Goal: Task Accomplishment & Management: Use online tool/utility

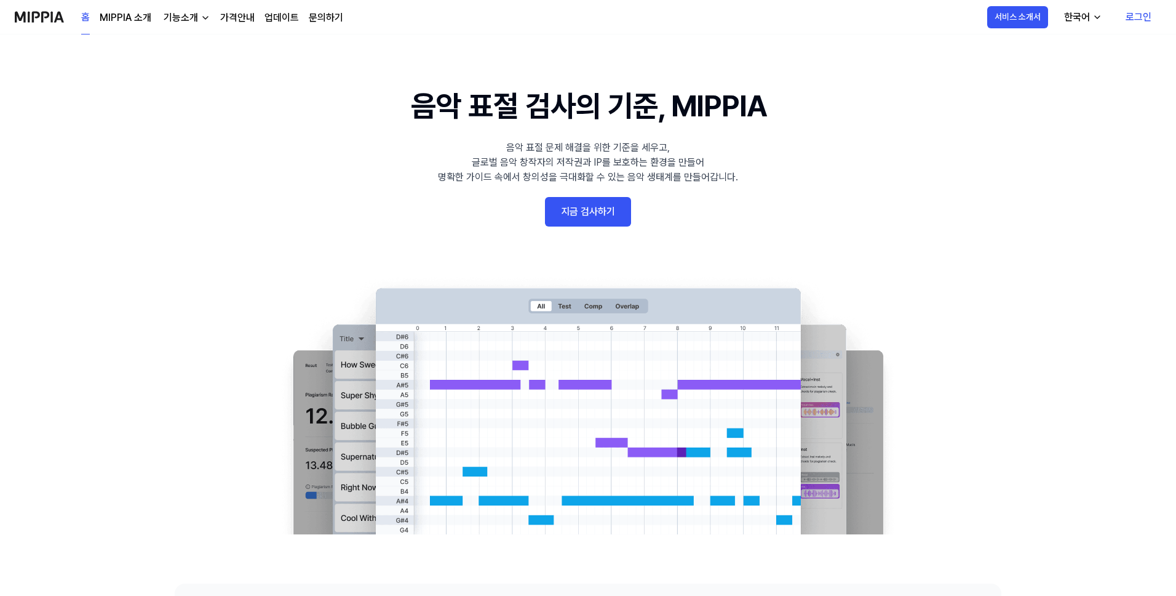
click at [578, 210] on link "지금 검사하기" at bounding box center [588, 212] width 86 height 30
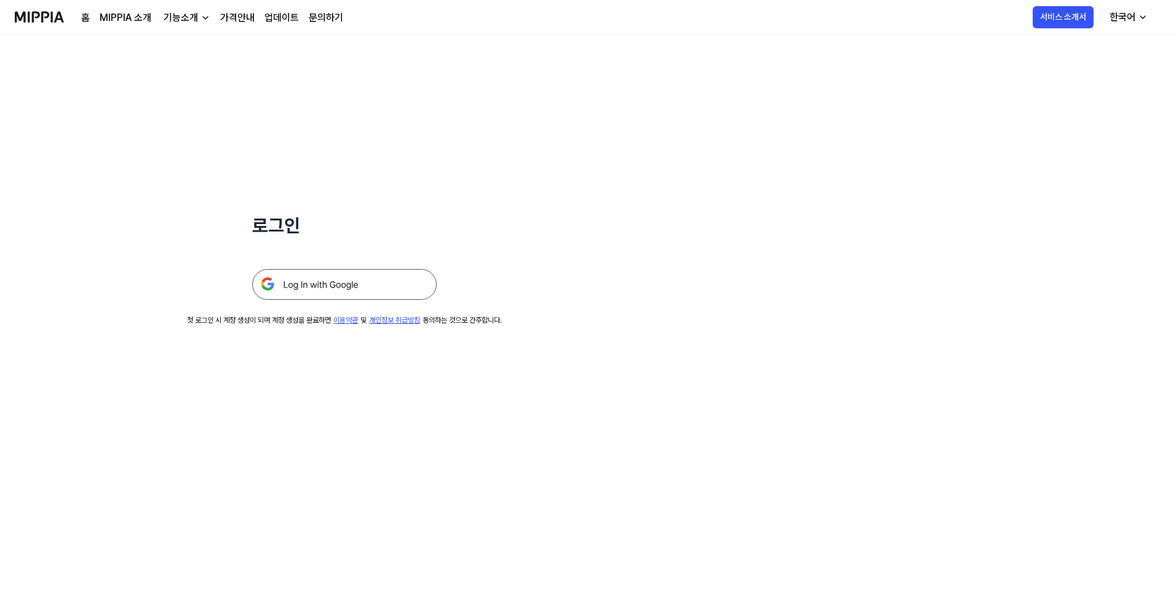
scroll to position [3, 0]
click at [357, 281] on img at bounding box center [344, 281] width 185 height 31
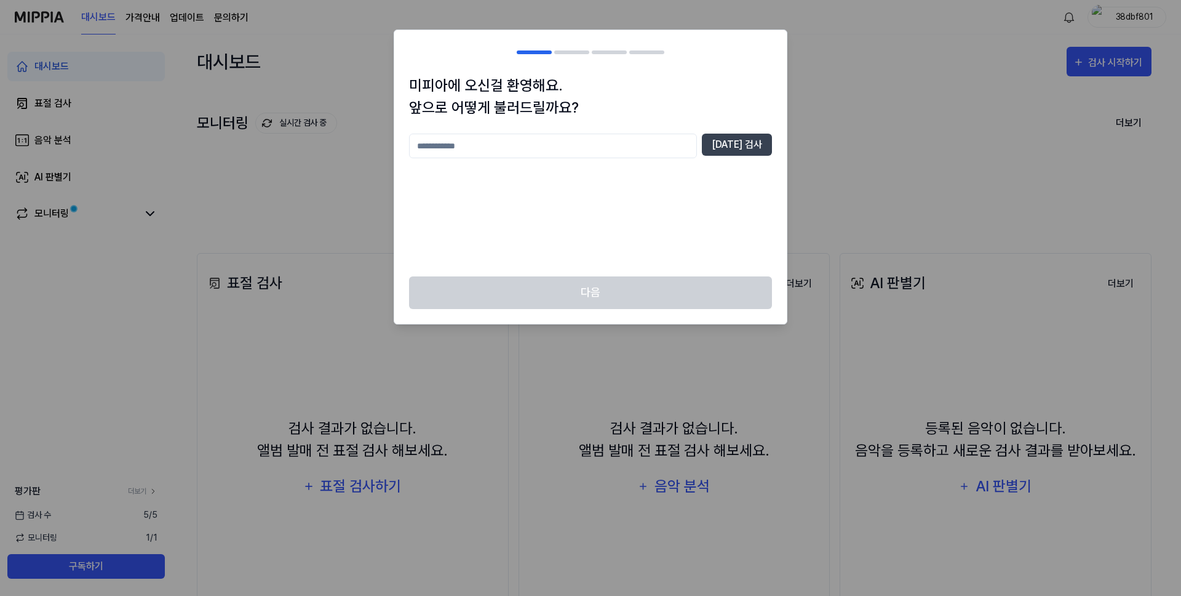
click at [642, 142] on input "text" at bounding box center [553, 146] width 288 height 25
type input "***"
click at [720, 144] on button "[DATE] 검사" at bounding box center [737, 145] width 70 height 22
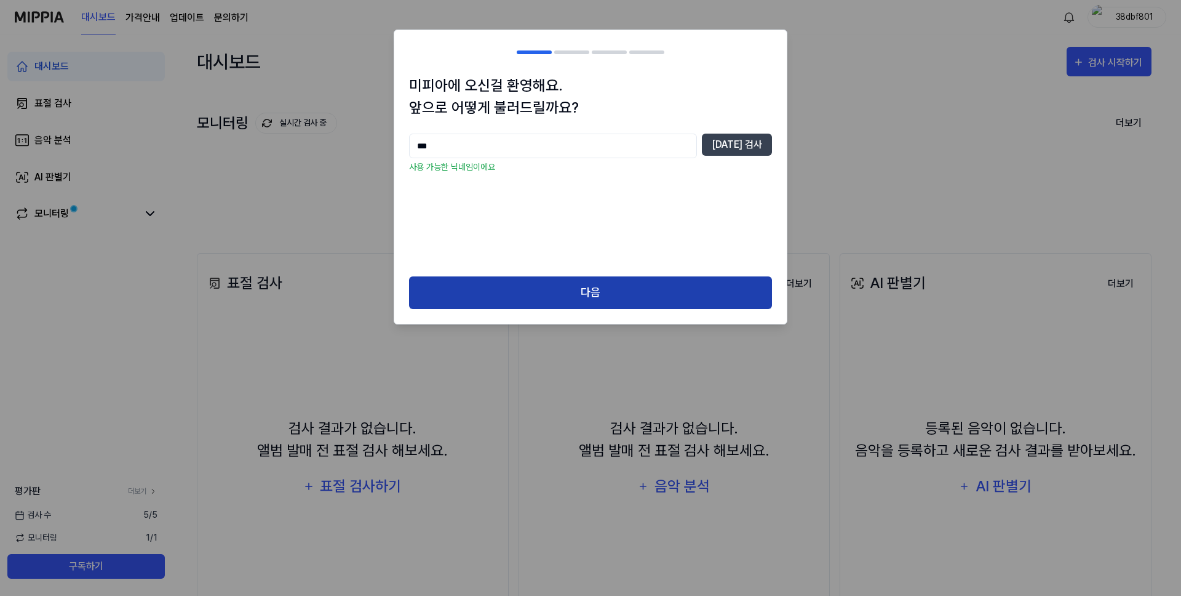
click at [612, 298] on button "다음" at bounding box center [590, 292] width 363 height 33
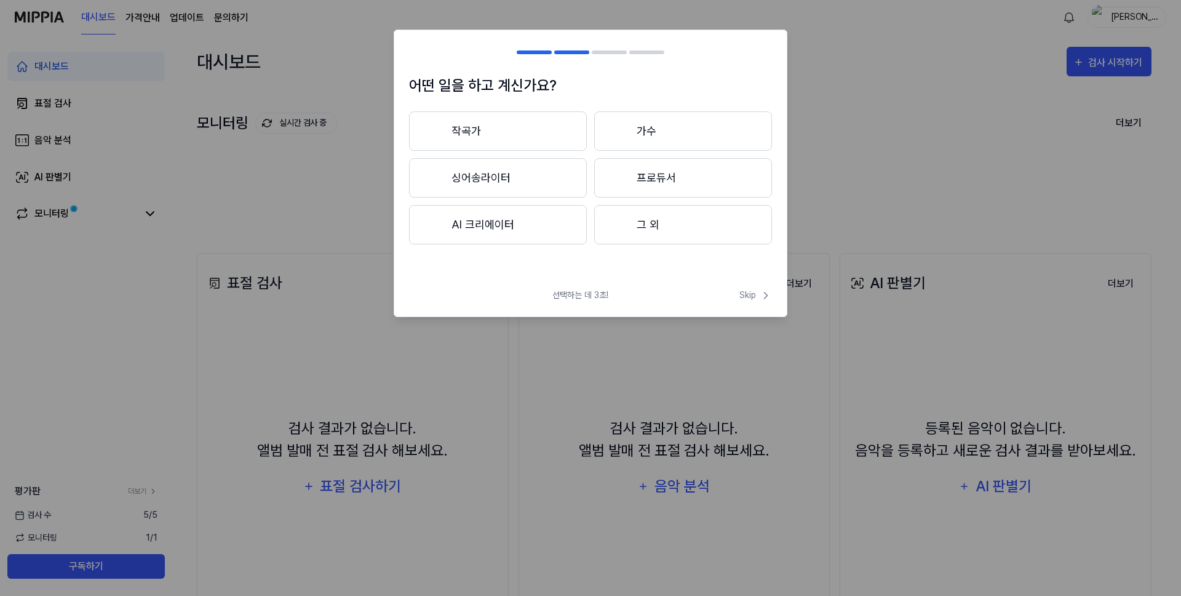
click at [533, 137] on button "작곡가" at bounding box center [498, 130] width 178 height 39
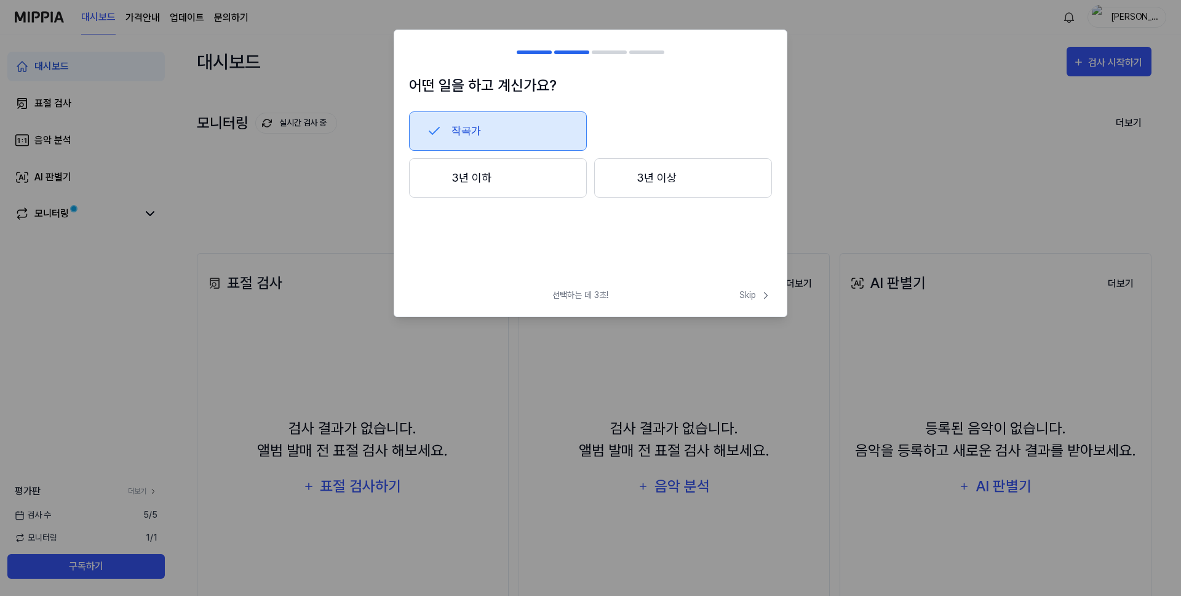
click at [682, 191] on button "3년 이상" at bounding box center [683, 177] width 178 height 39
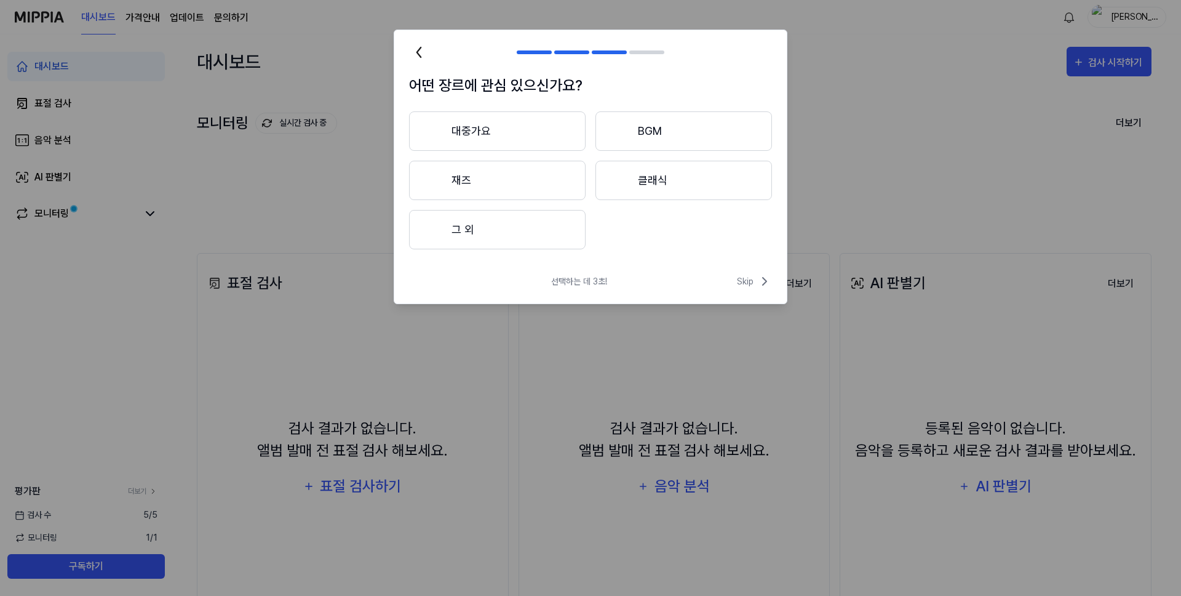
click at [536, 138] on button "대중가요" at bounding box center [497, 130] width 177 height 39
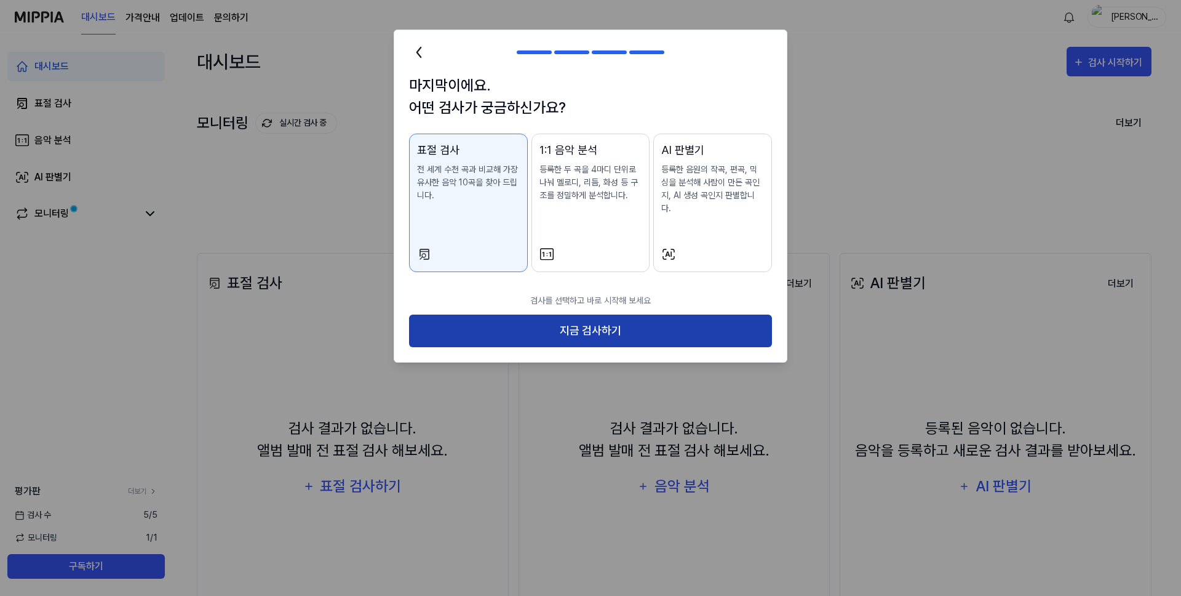
click at [615, 322] on button "지금 검사하기" at bounding box center [590, 330] width 363 height 33
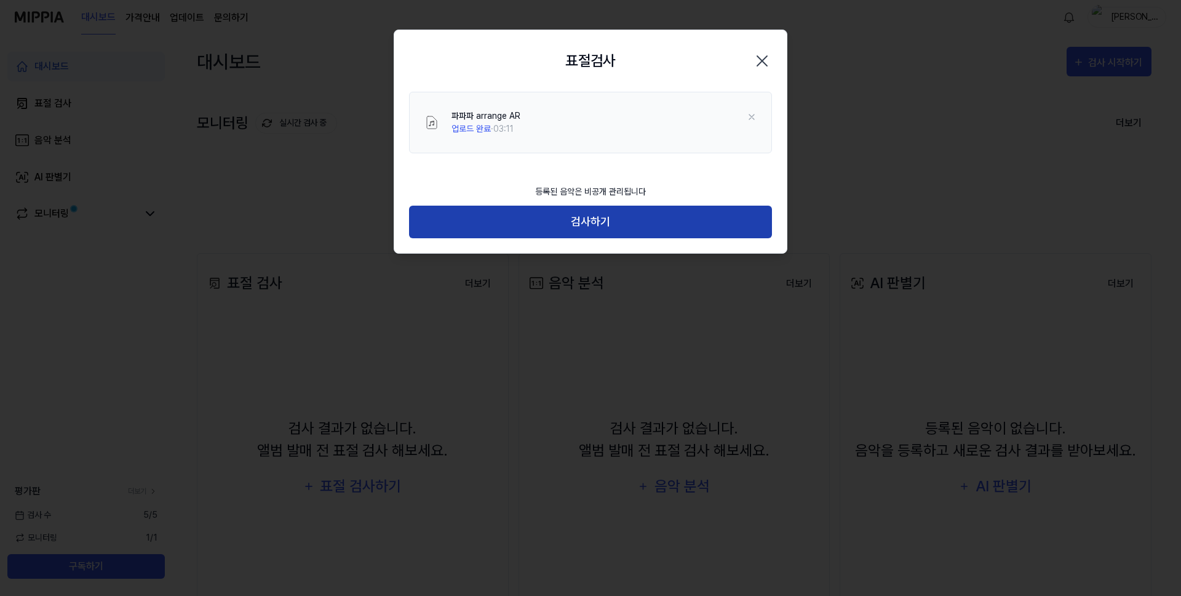
click at [588, 222] on button "검사하기" at bounding box center [590, 221] width 363 height 33
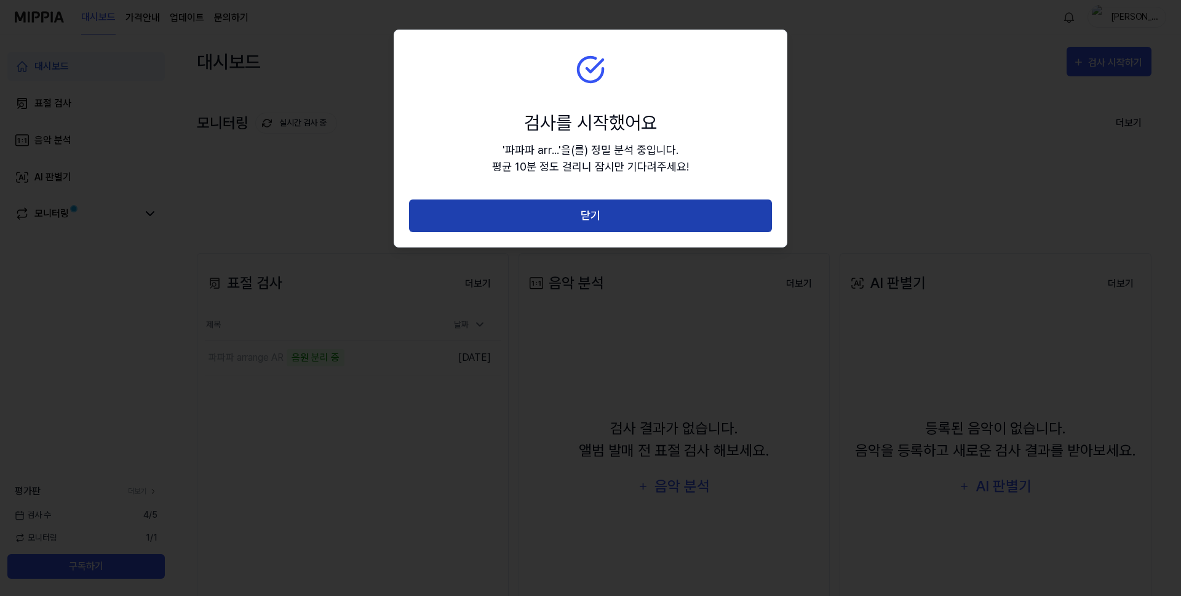
click at [602, 220] on button "닫기" at bounding box center [590, 215] width 363 height 33
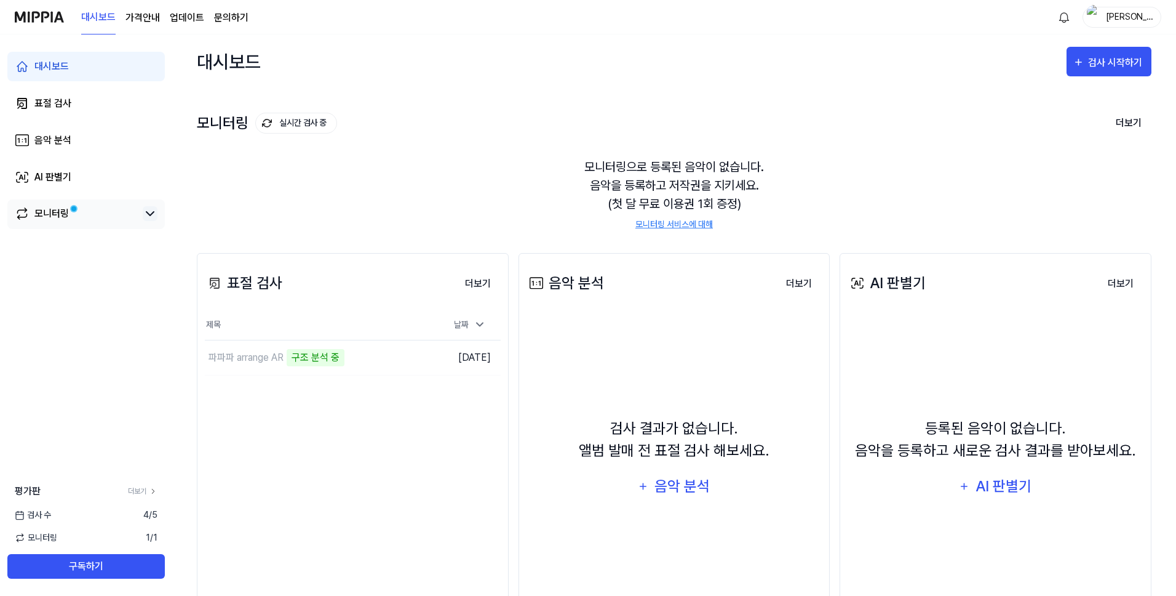
click at [145, 213] on icon at bounding box center [150, 213] width 15 height 15
click at [358, 356] on div "파파파 arrange AR 악보 분석 중" at bounding box center [291, 357] width 172 height 34
click at [399, 354] on td "파파파 arrange AR 악보 분석 중 이동하기" at bounding box center [316, 357] width 222 height 34
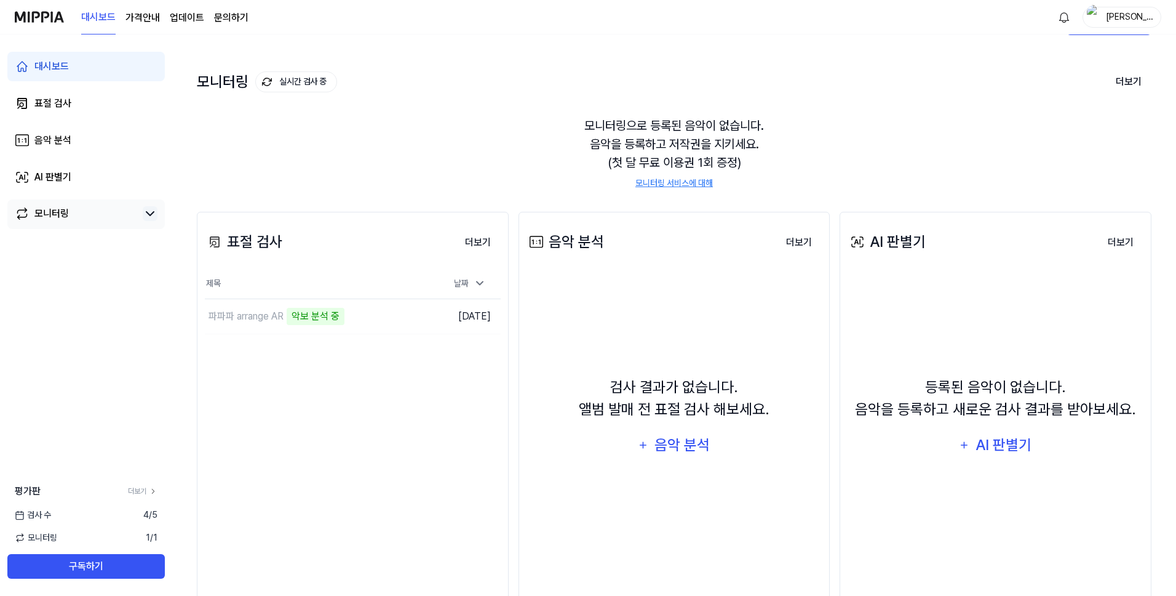
scroll to position [77, 0]
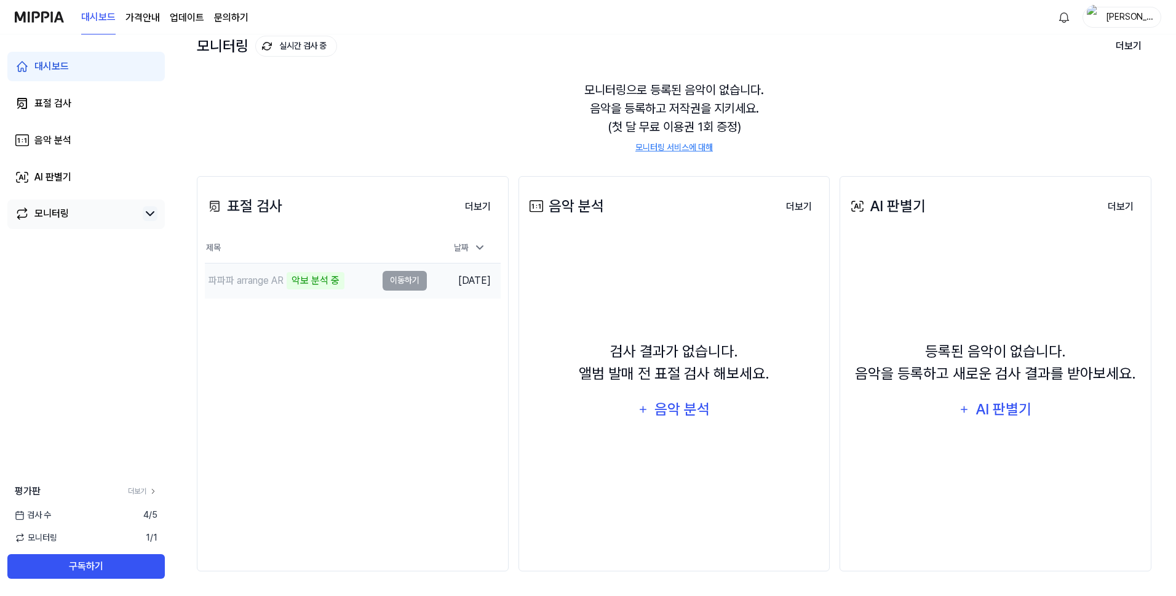
click at [326, 289] on div "파파파 arrange AR 악보 분석 중" at bounding box center [291, 280] width 172 height 34
click at [316, 289] on div "파파파 arrange AR" at bounding box center [291, 280] width 172 height 34
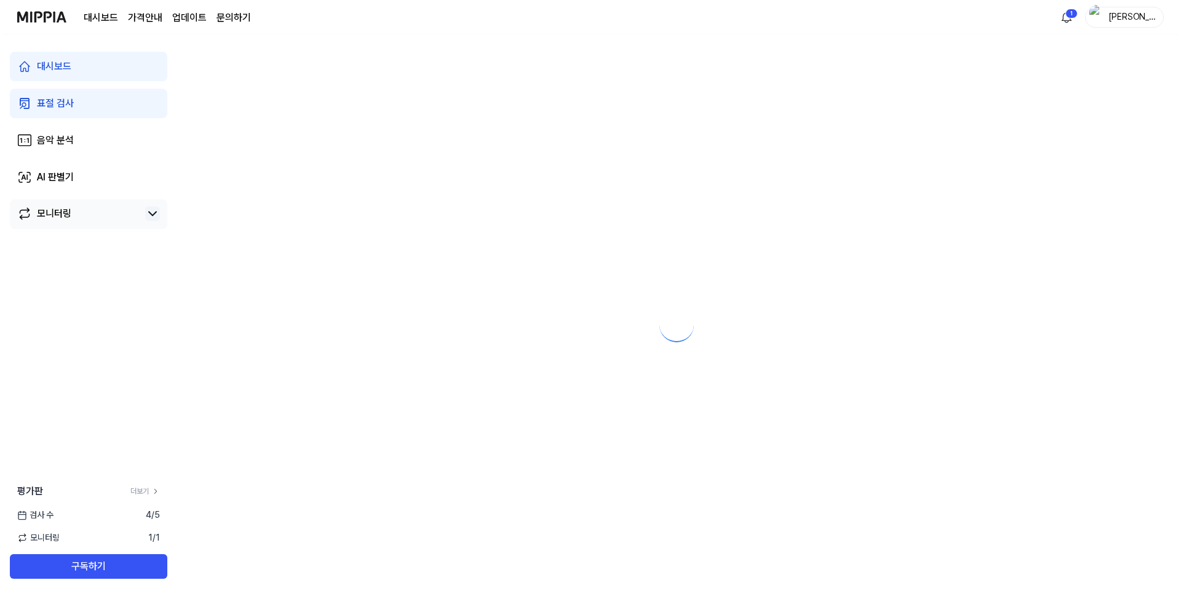
scroll to position [0, 0]
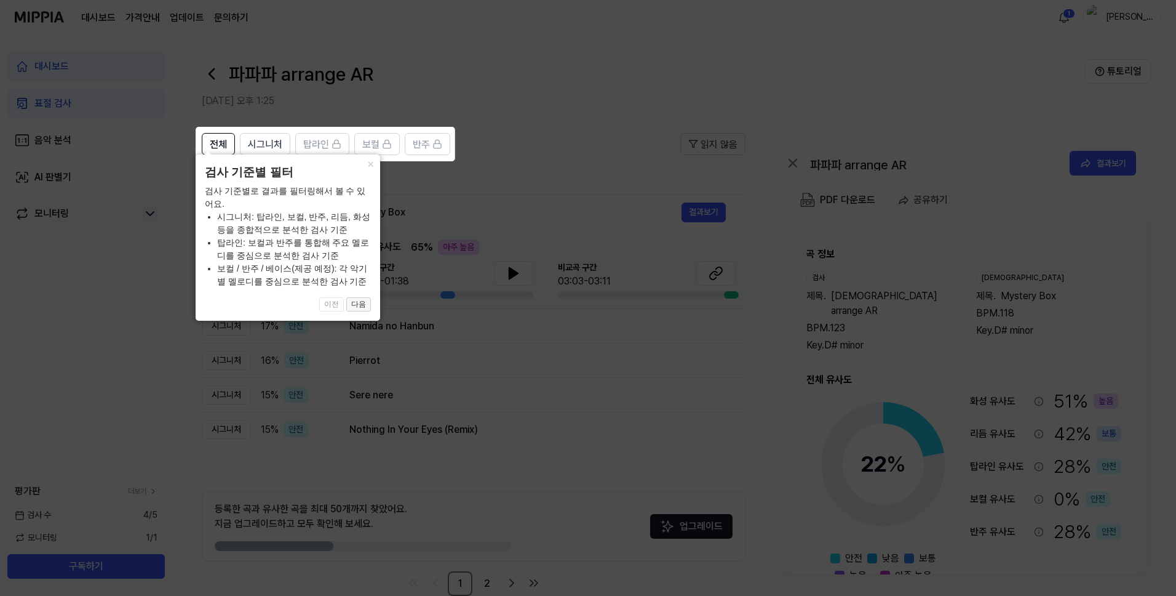
click at [358, 306] on button "다음" at bounding box center [358, 304] width 25 height 15
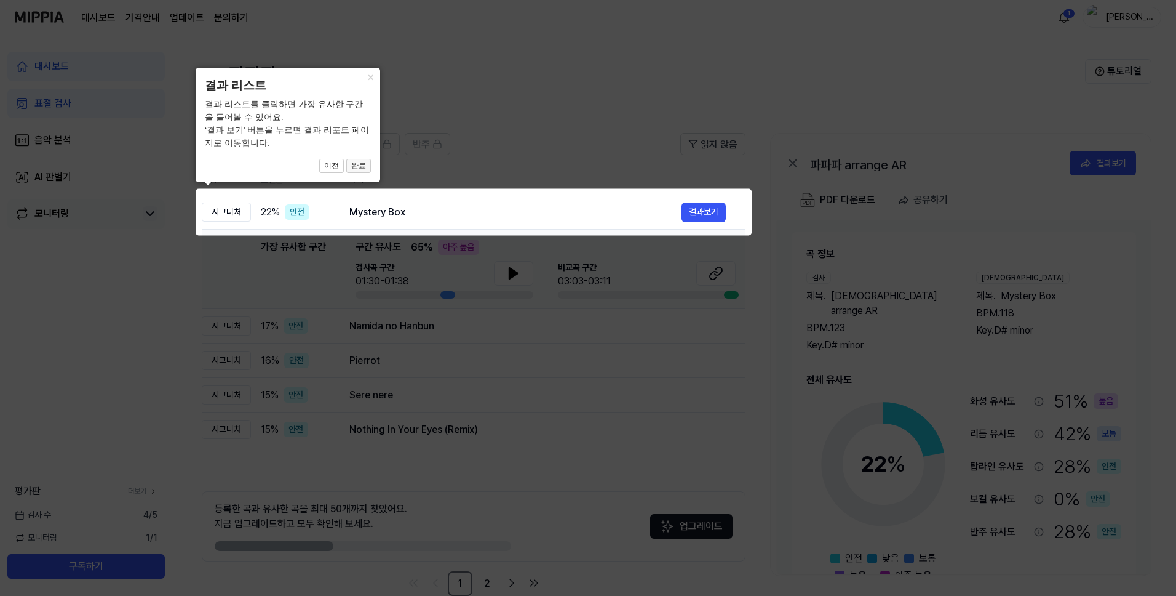
click at [356, 164] on button "완료" at bounding box center [358, 166] width 25 height 15
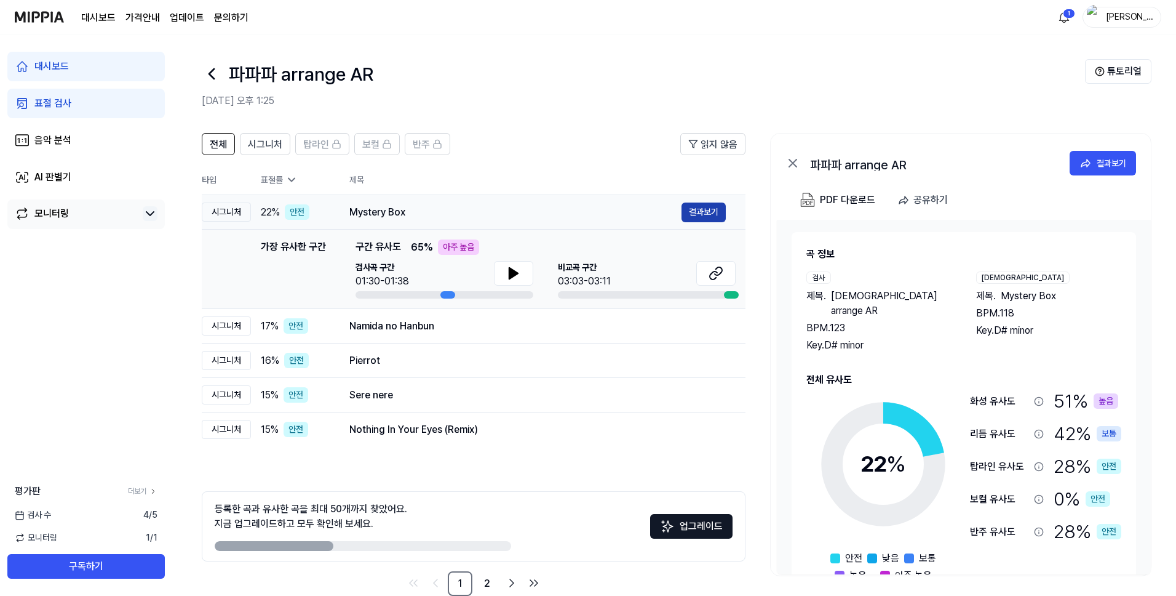
click at [710, 212] on button "결과보기" at bounding box center [704, 212] width 44 height 20
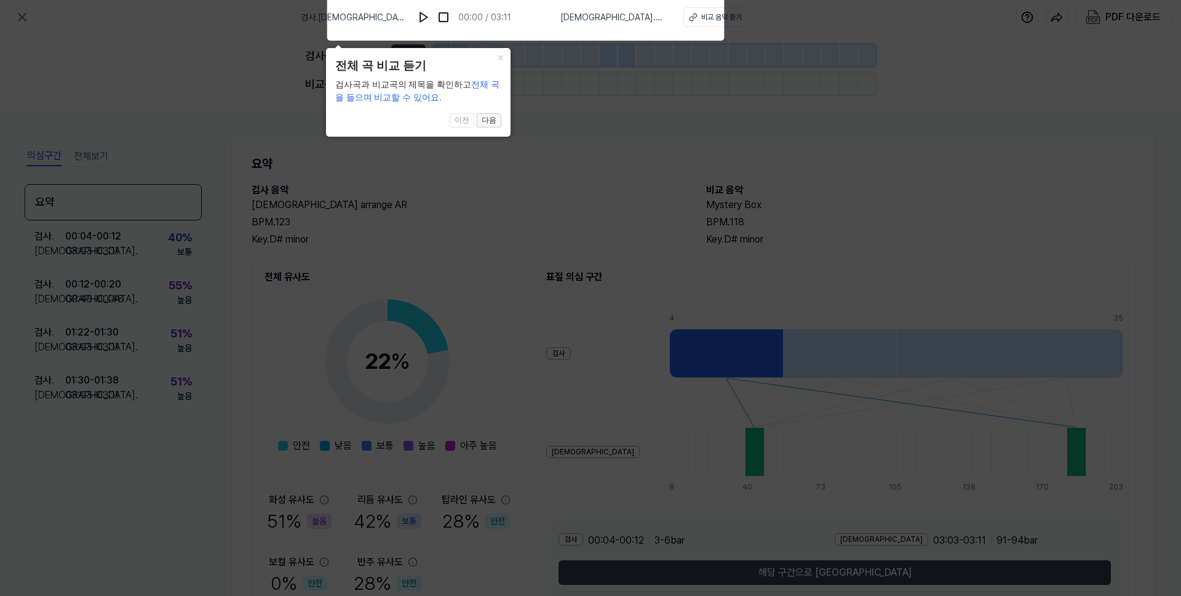
click at [485, 119] on button "다음" at bounding box center [489, 120] width 25 height 15
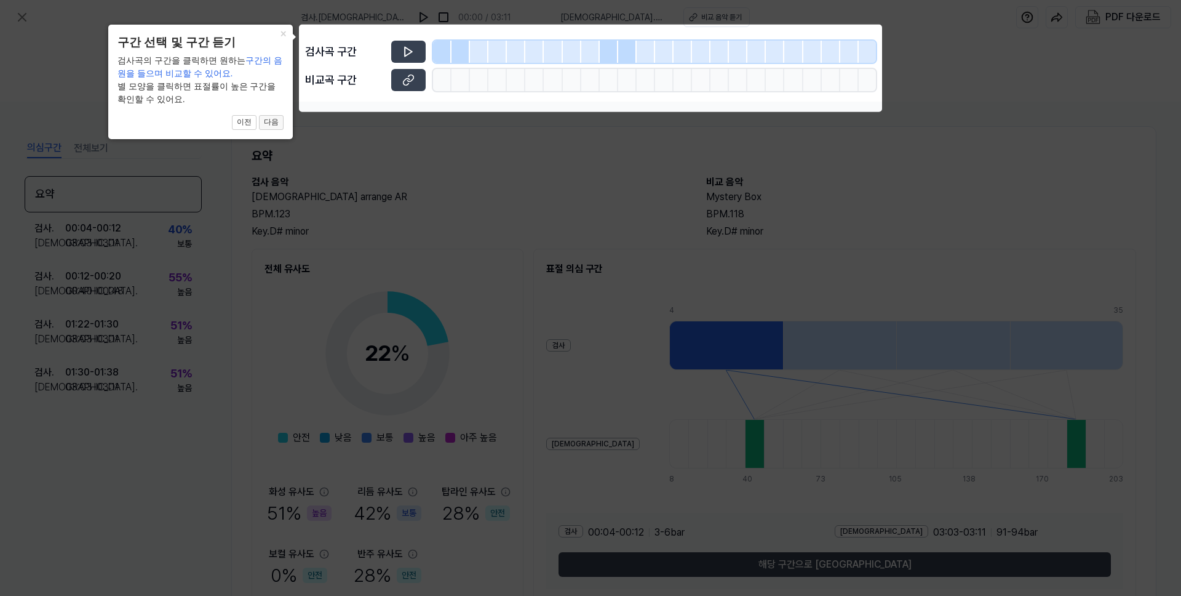
click at [273, 122] on button "다음" at bounding box center [271, 122] width 25 height 15
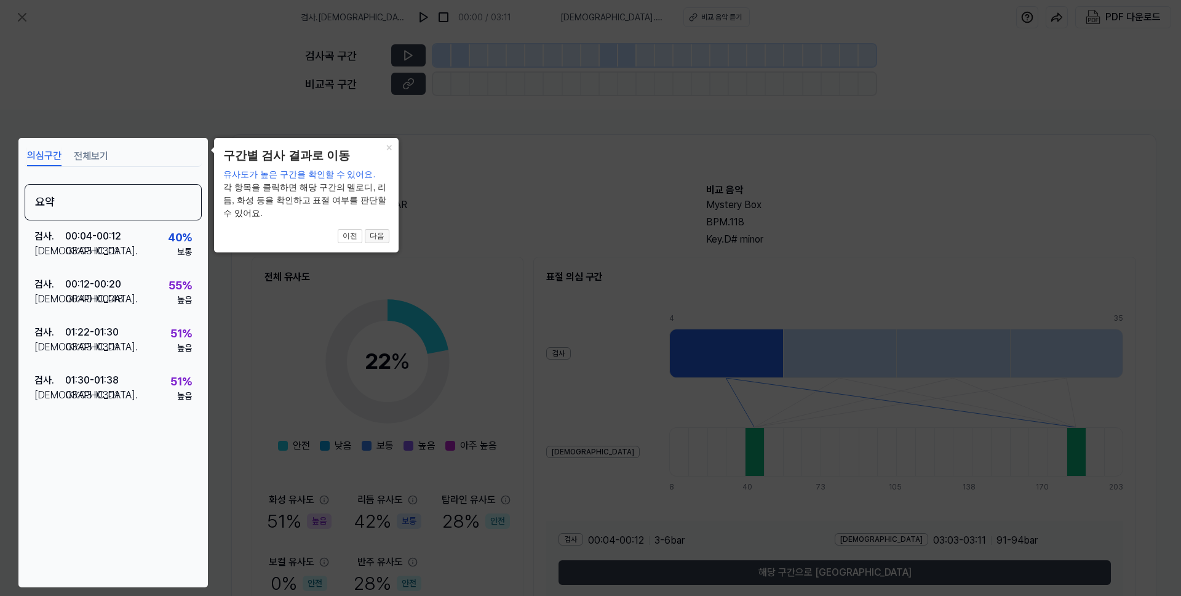
click at [378, 229] on button "다음" at bounding box center [377, 236] width 25 height 15
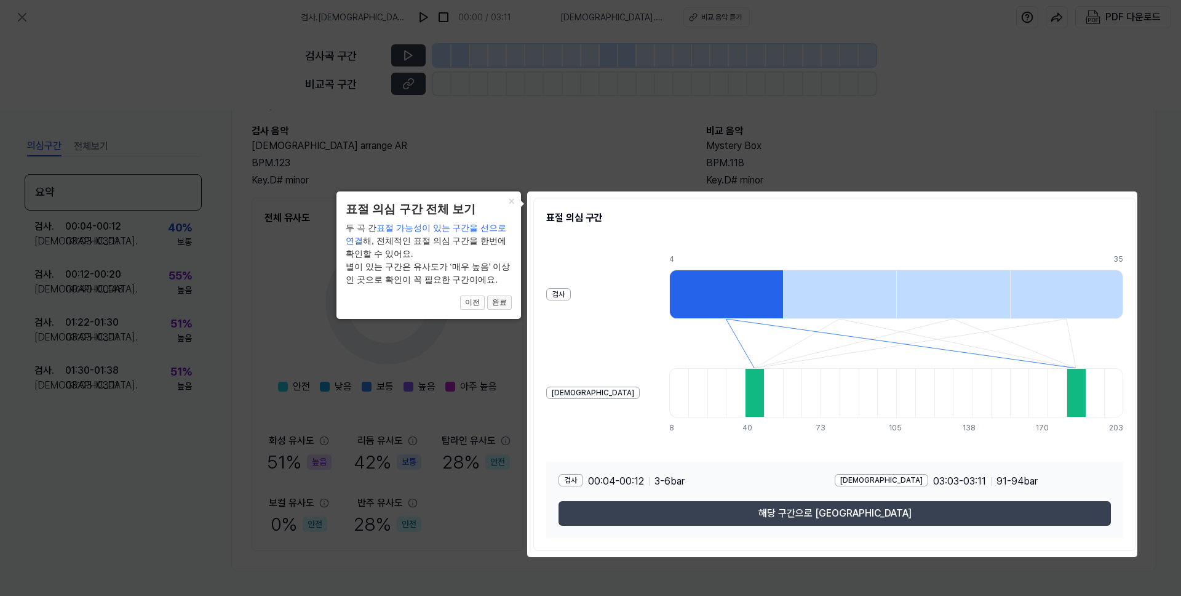
click at [497, 299] on button "완료" at bounding box center [499, 302] width 25 height 15
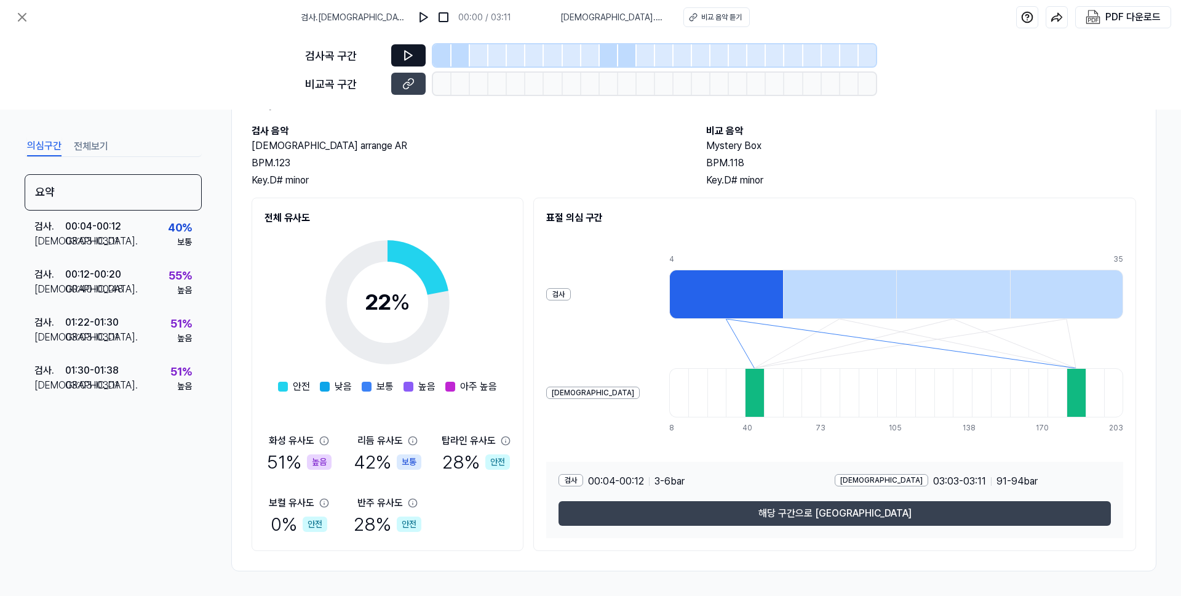
click at [413, 57] on icon at bounding box center [408, 55] width 12 height 12
click at [408, 55] on icon at bounding box center [408, 55] width 12 height 12
click at [410, 54] on icon at bounding box center [408, 55] width 7 height 9
click at [409, 53] on icon at bounding box center [408, 55] width 7 height 9
click at [430, 18] on img at bounding box center [424, 17] width 12 height 12
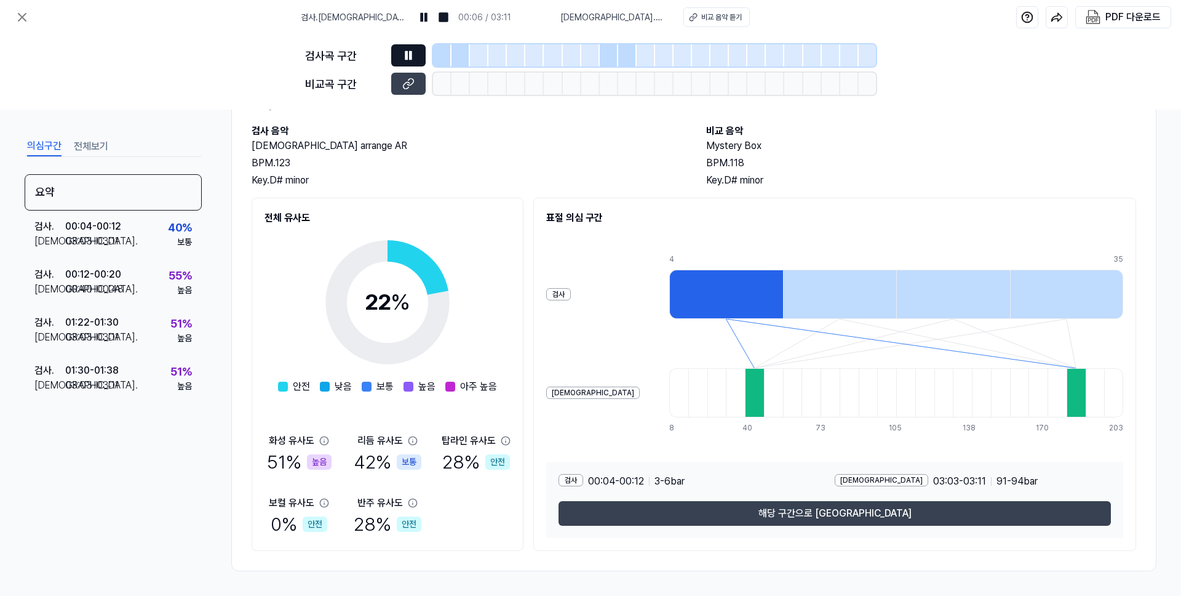
click at [413, 60] on icon at bounding box center [408, 55] width 12 height 12
click at [430, 14] on img at bounding box center [424, 17] width 12 height 12
click at [683, 22] on button "비교 음악 듣기" at bounding box center [716, 17] width 66 height 20
click at [407, 57] on icon at bounding box center [406, 55] width 2 height 8
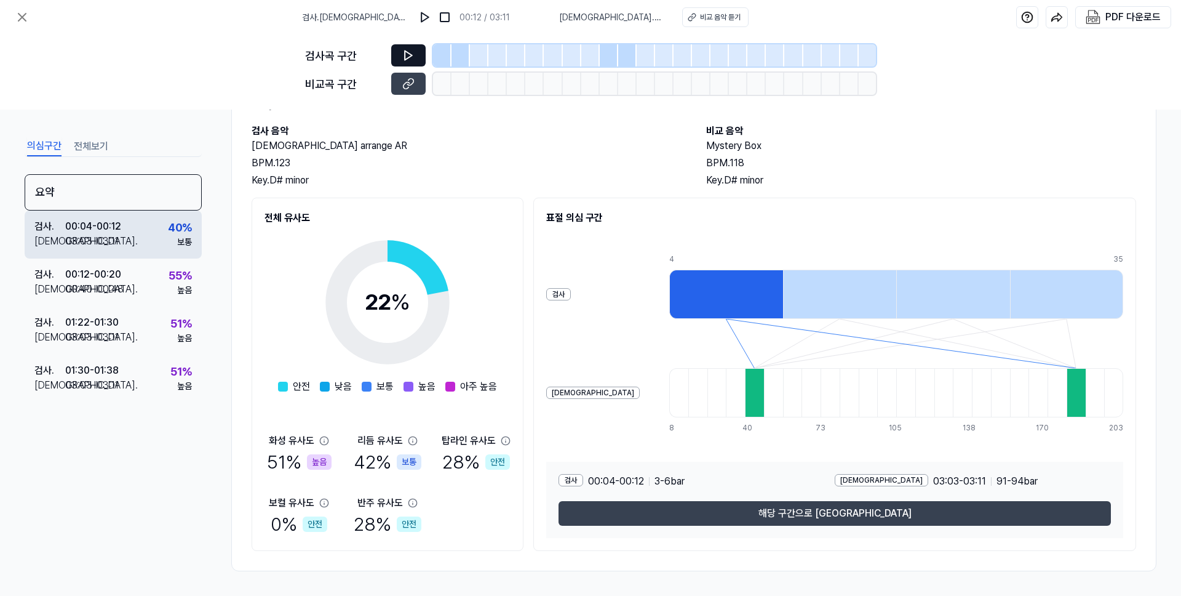
click at [151, 234] on div "검사 . 00:04 - 00:12 비교 . 03:03 - 03:11 40 % 보통" at bounding box center [113, 234] width 177 height 48
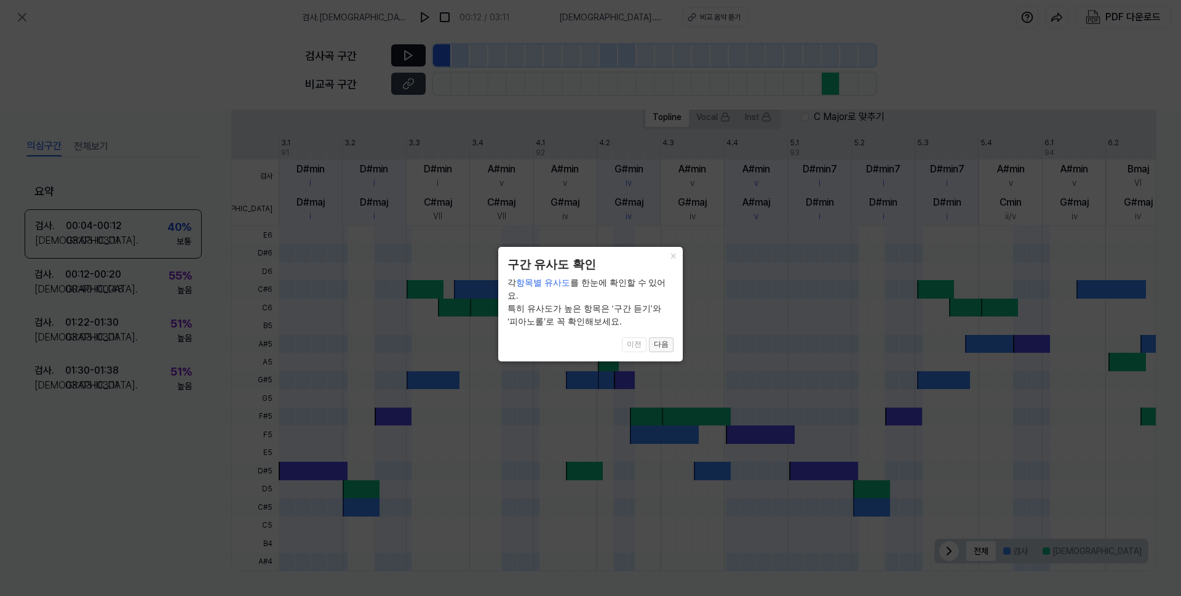
click at [663, 337] on button "다음" at bounding box center [661, 344] width 25 height 15
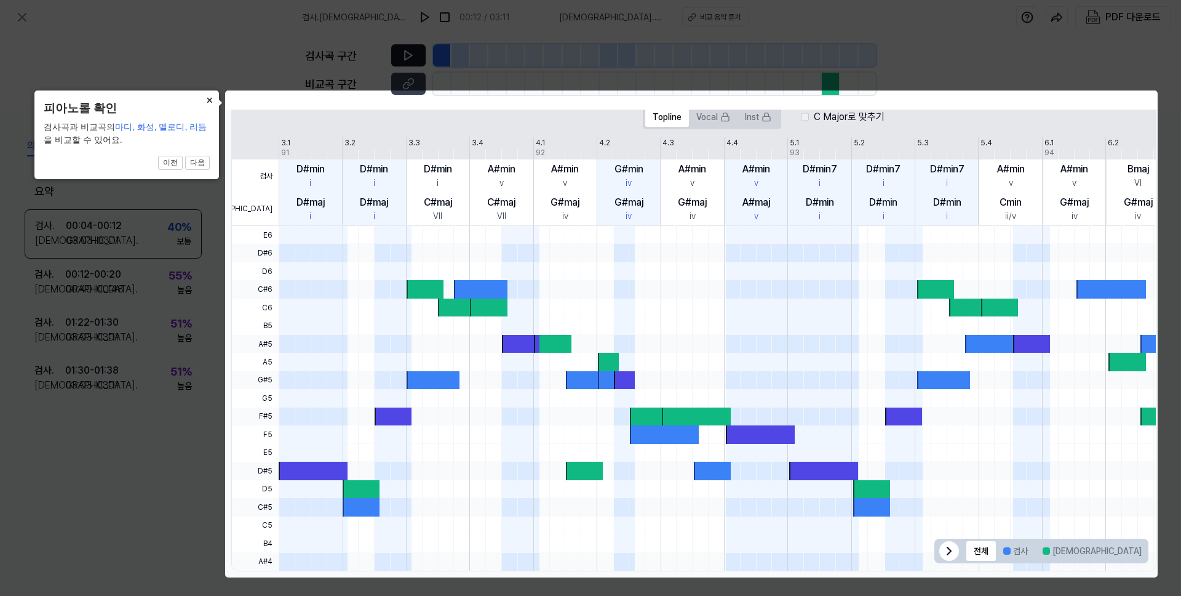
click at [205, 103] on button "×" at bounding box center [209, 98] width 20 height 17
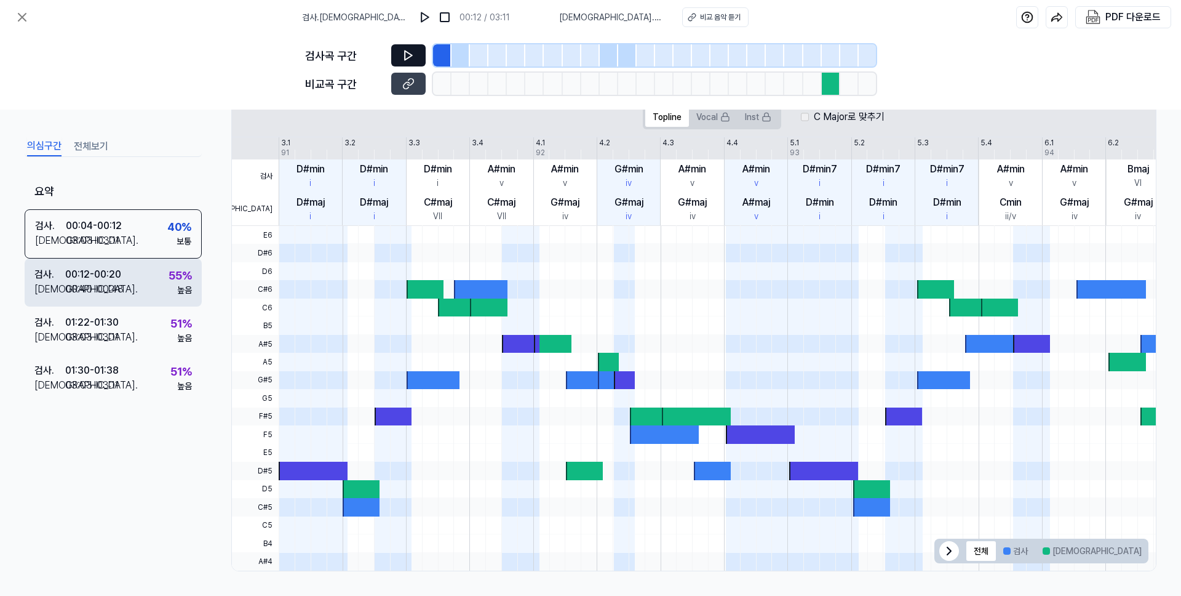
click at [104, 295] on div "00:40 - 00:48" at bounding box center [94, 289] width 58 height 15
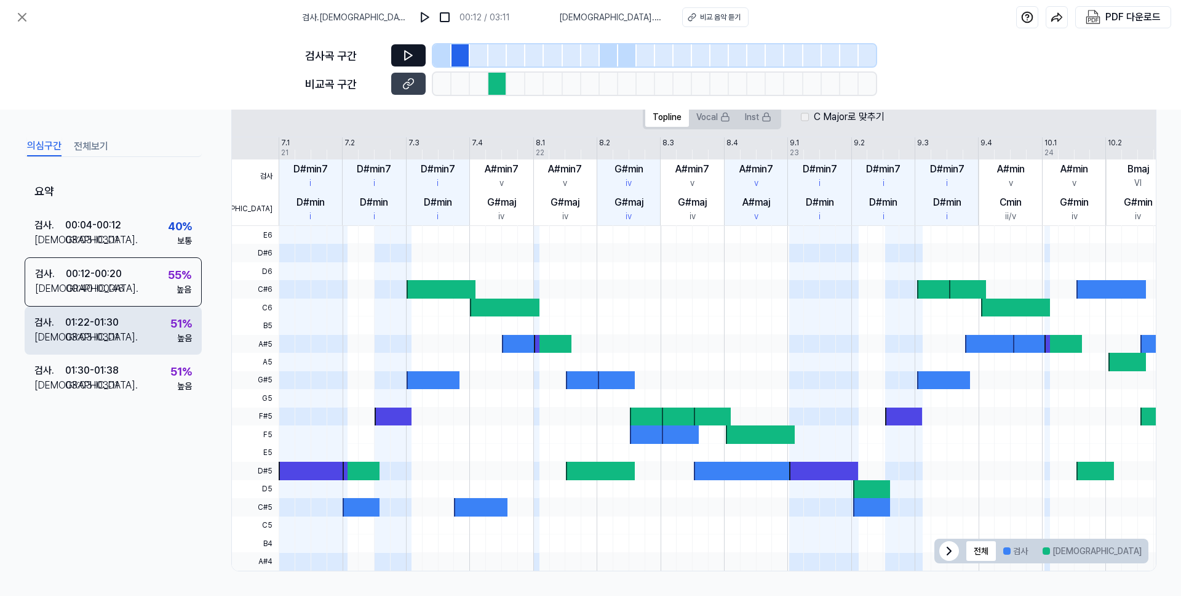
click at [102, 327] on div "01:22 - 01:30" at bounding box center [92, 322] width 54 height 15
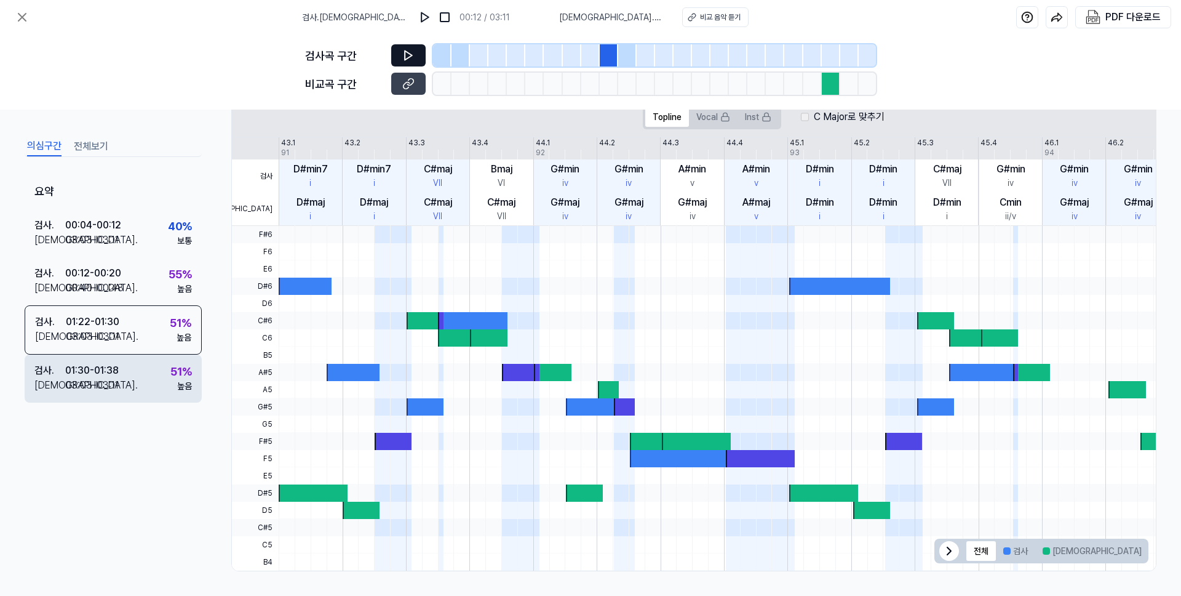
click at [105, 368] on div "01:30 - 01:38" at bounding box center [92, 370] width 54 height 15
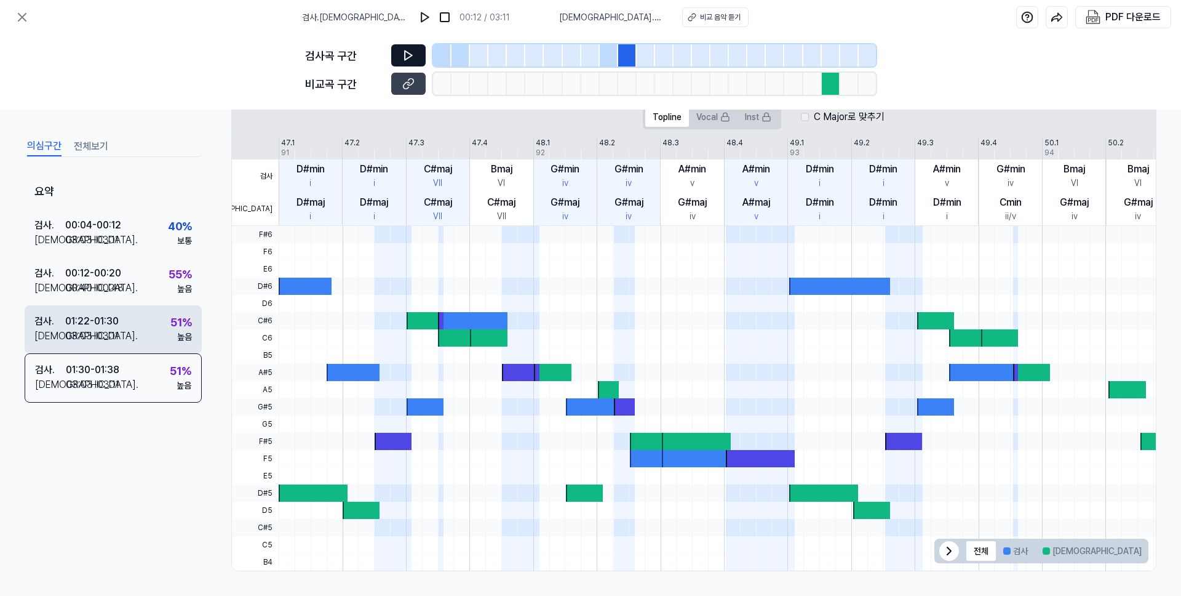
click at [119, 341] on div "[DEMOGRAPHIC_DATA] . 03:03 - 03:11" at bounding box center [76, 336] width 84 height 15
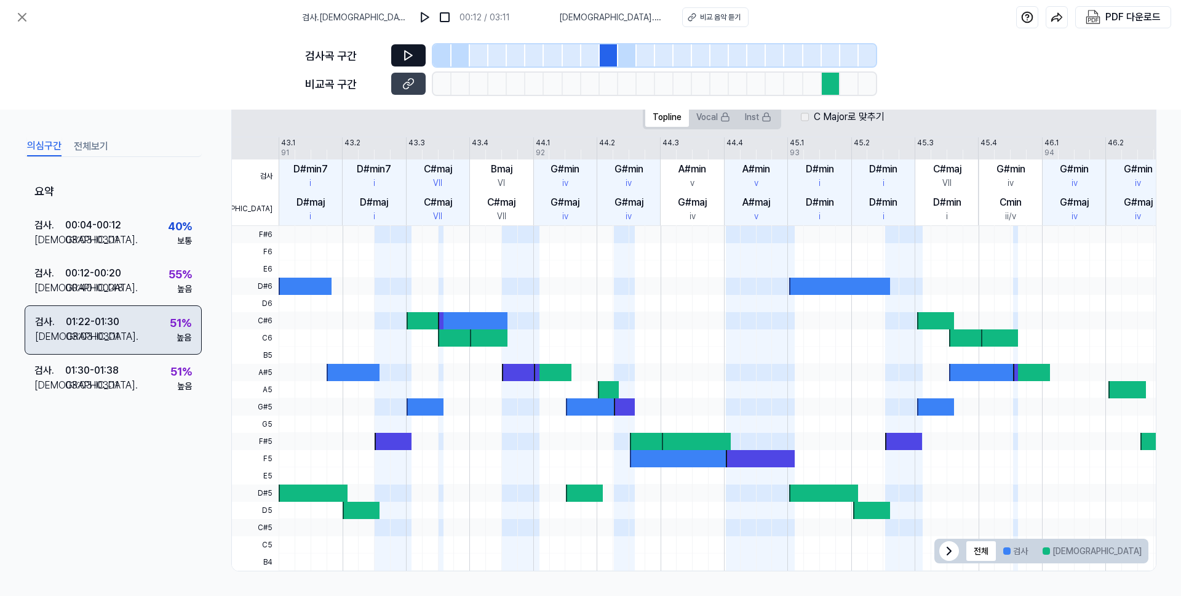
click at [128, 319] on div "검사 . 01:22 - 01:30 비교 . 03:03 - 03:11 51 % 높음" at bounding box center [113, 329] width 177 height 49
click at [150, 68] on div "검사곡 구간 비교곡 구간" at bounding box center [590, 71] width 1181 height 75
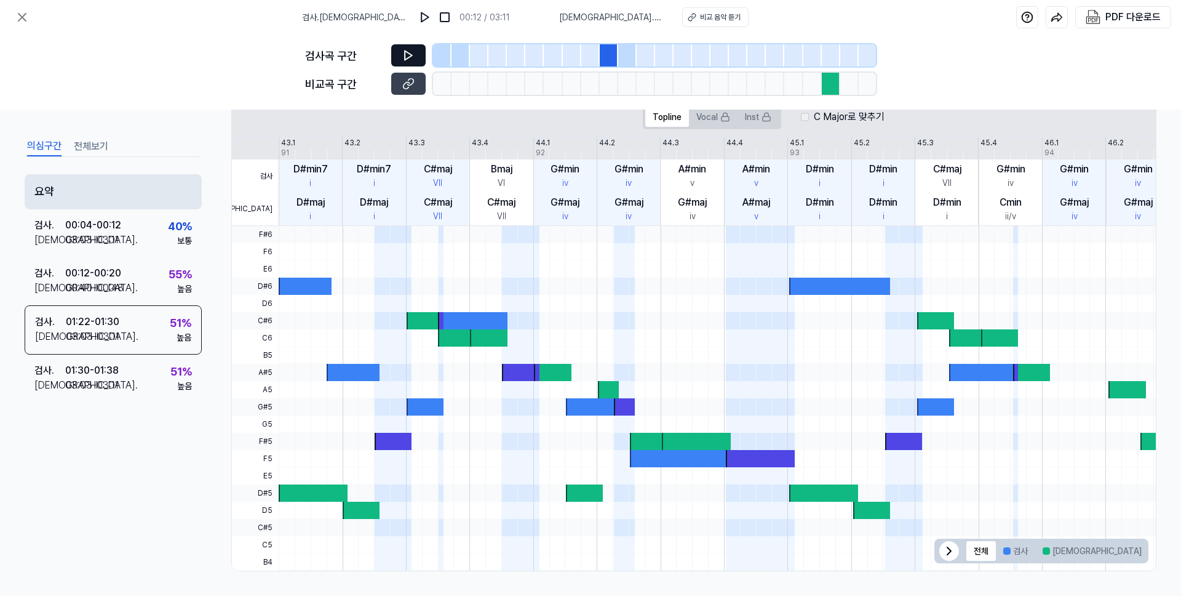
click at [80, 192] on div "요약" at bounding box center [113, 191] width 177 height 35
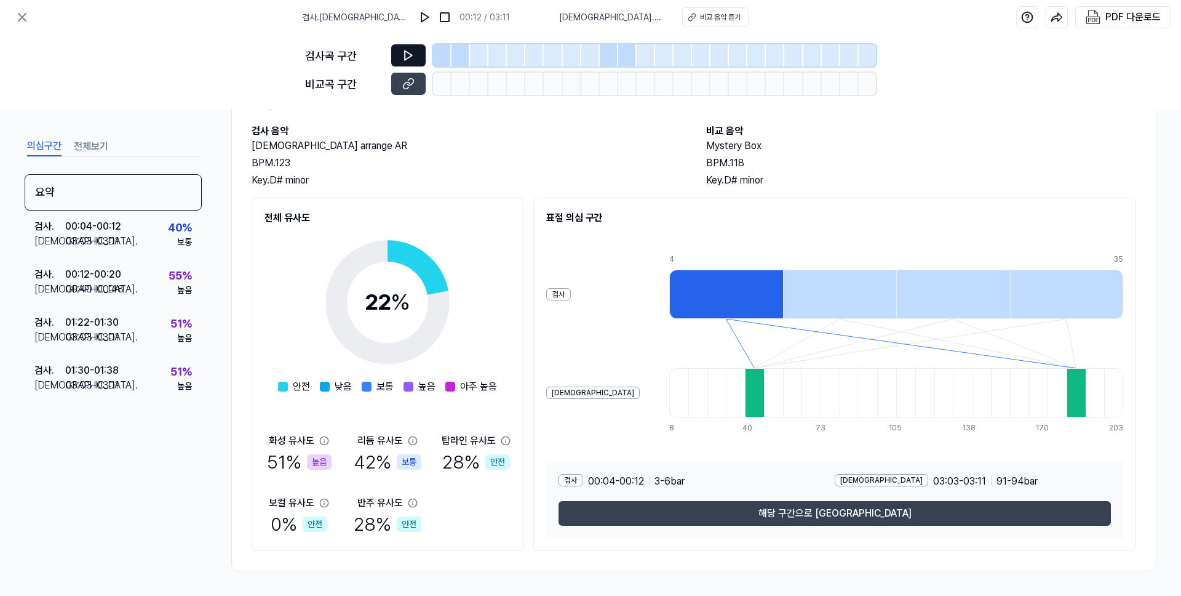
scroll to position [59, 0]
click at [94, 149] on button "전체보기" at bounding box center [91, 147] width 34 height 20
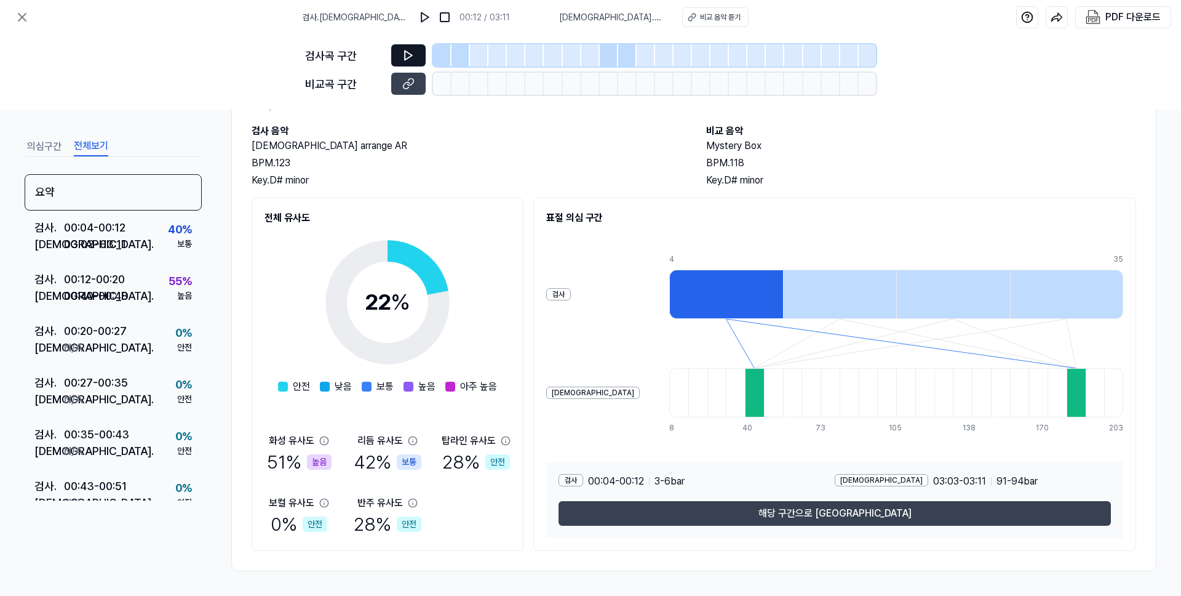
click at [45, 147] on button "의심구간" at bounding box center [44, 147] width 34 height 20
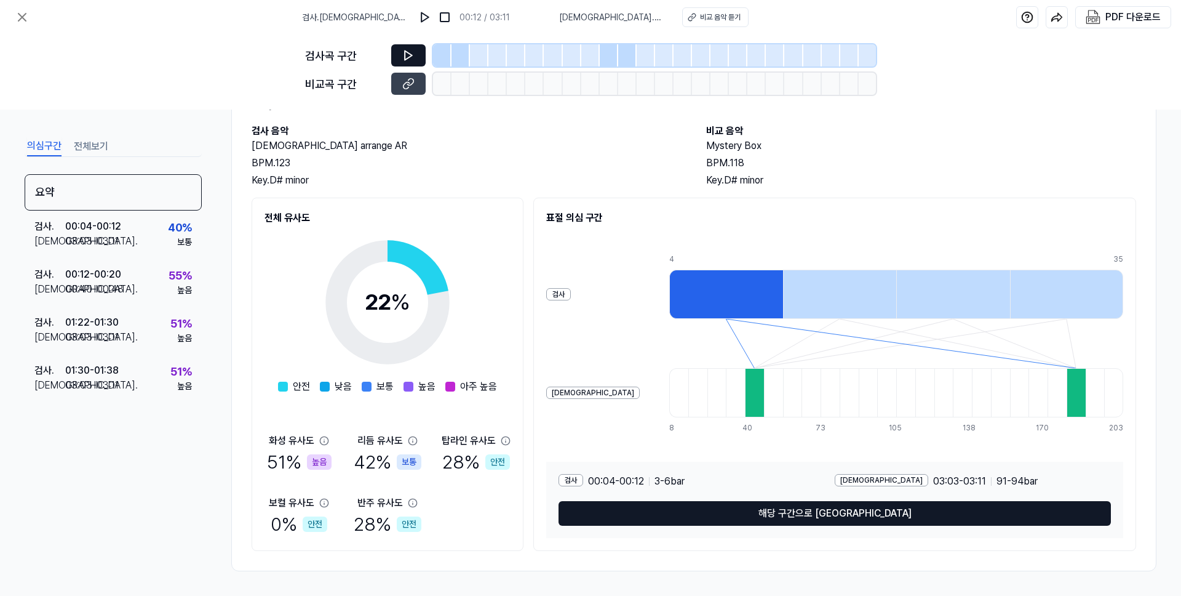
click at [715, 511] on button "해당 구간으로 [GEOGRAPHIC_DATA]" at bounding box center [835, 513] width 552 height 25
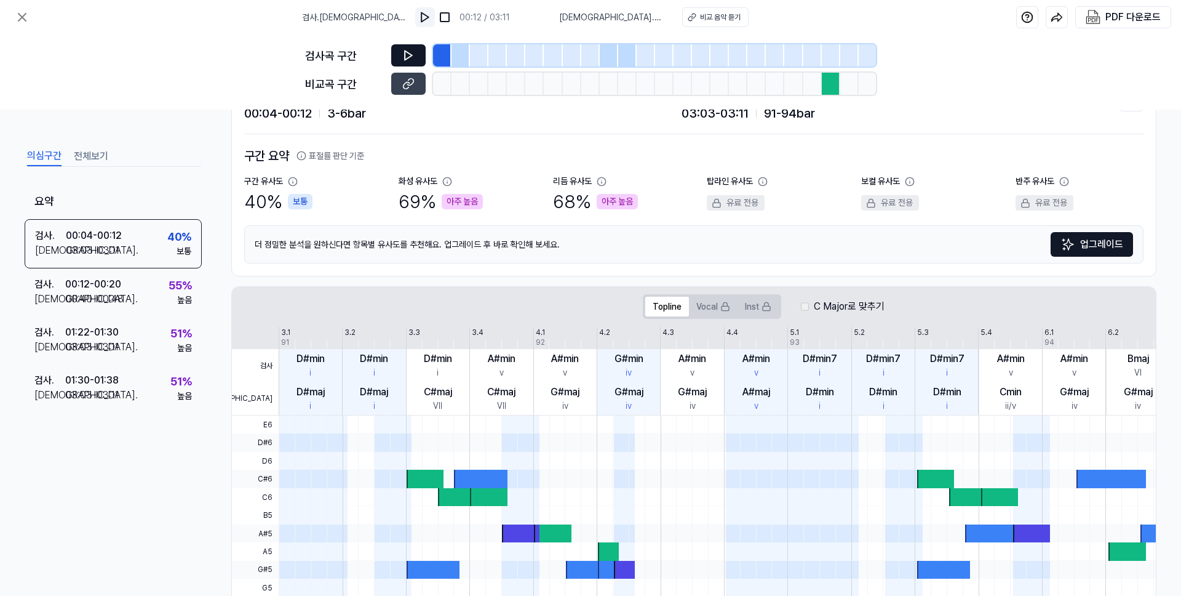
click at [429, 14] on img at bounding box center [425, 17] width 12 height 12
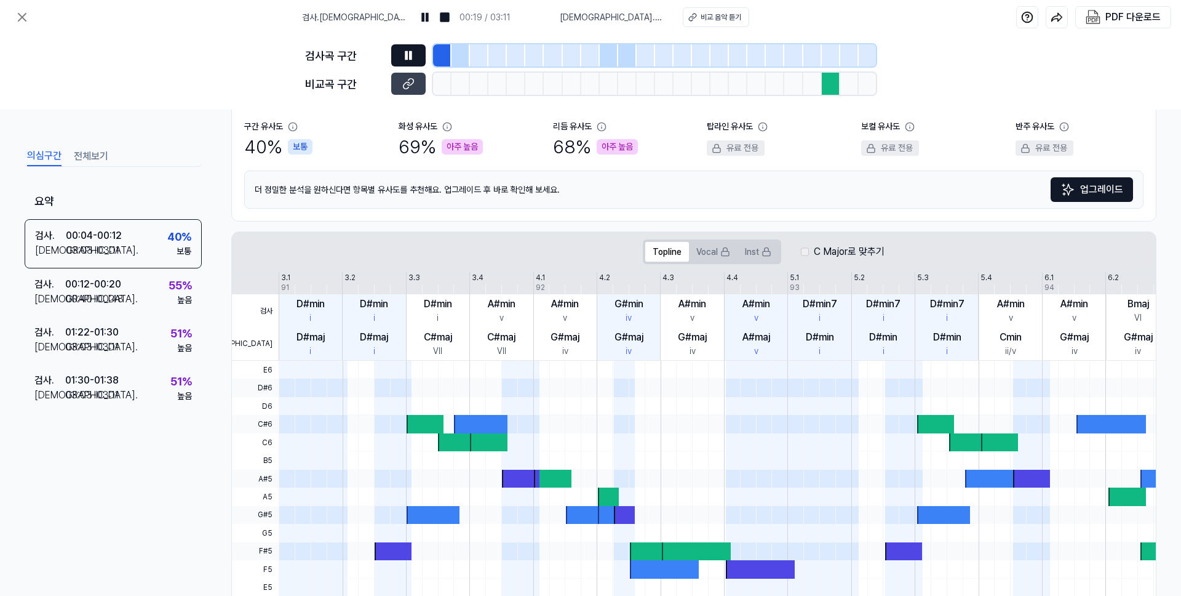
scroll to position [0, 0]
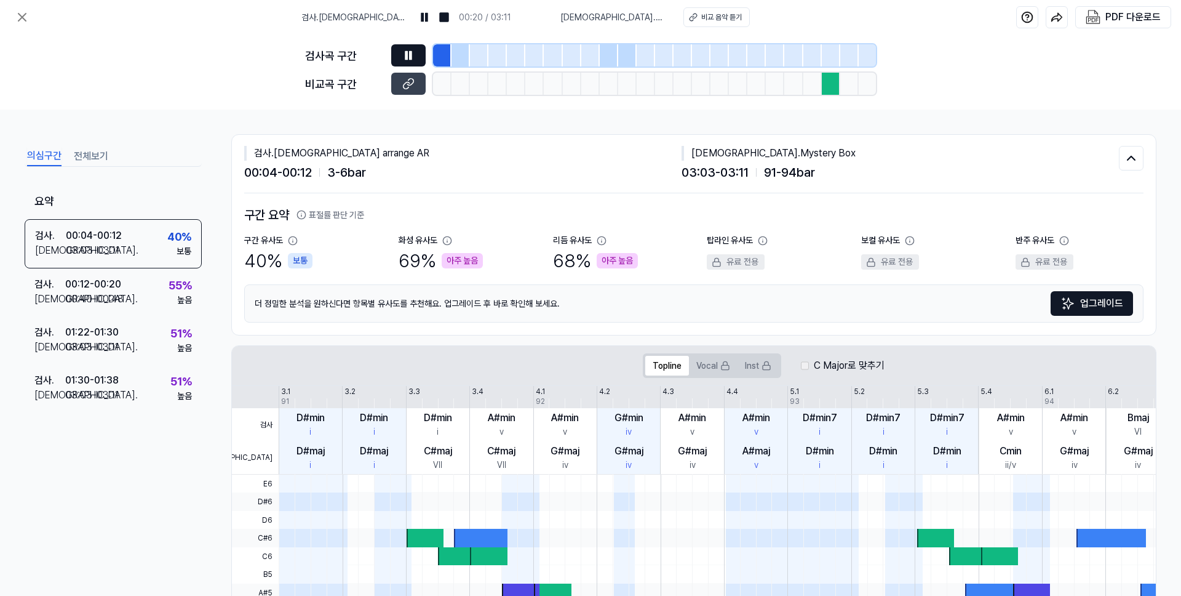
click at [407, 51] on icon at bounding box center [406, 55] width 2 height 8
